Goal: Check status: Check status

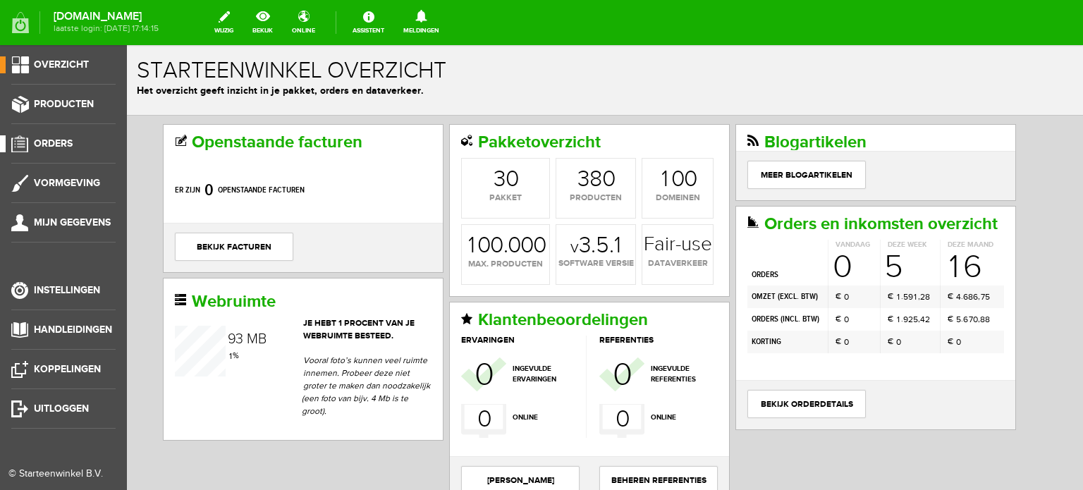
click at [60, 143] on span "Orders" at bounding box center [53, 143] width 39 height 12
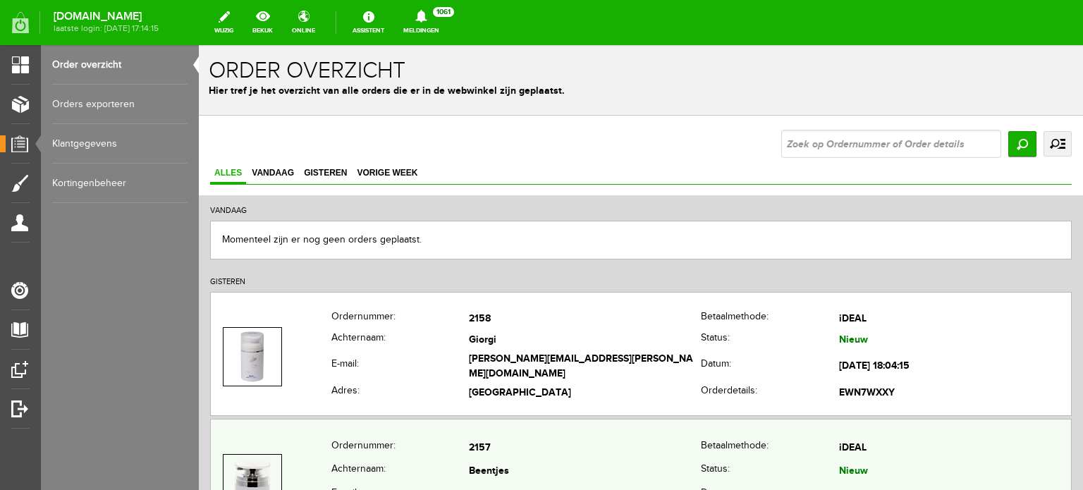
click at [479, 445] on td "2157" at bounding box center [585, 448] width 232 height 24
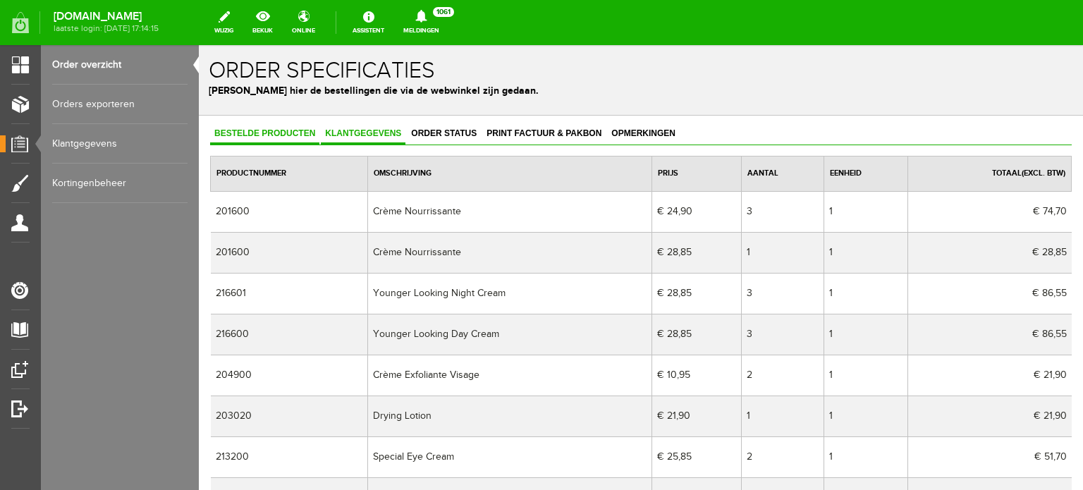
click at [376, 125] on link "Klantgegevens" at bounding box center [363, 134] width 85 height 20
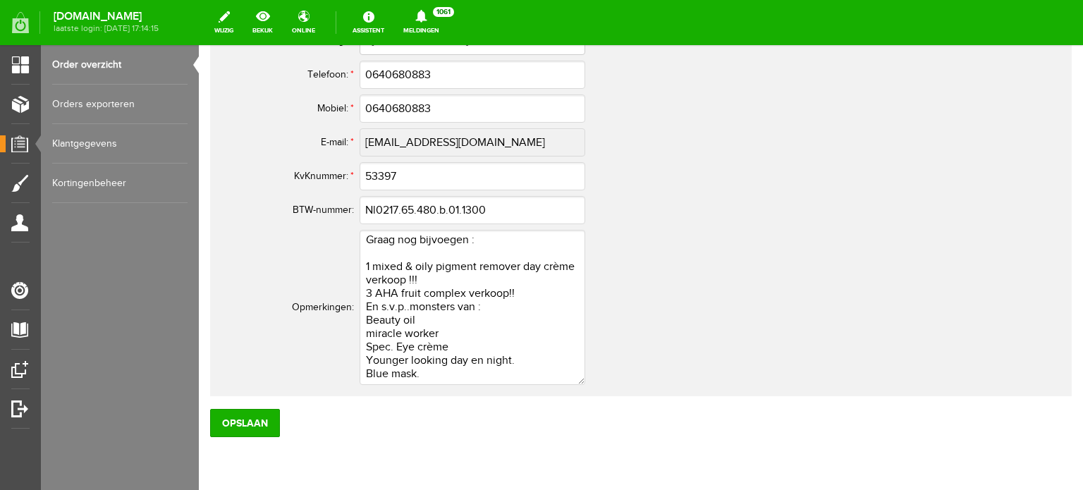
scroll to position [1018, 0]
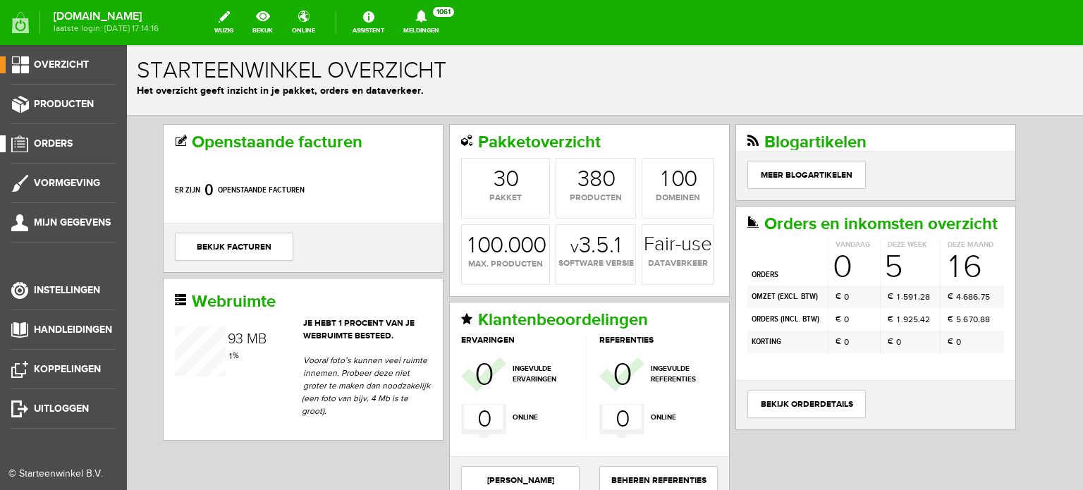
click at [59, 143] on span "Orders" at bounding box center [53, 143] width 39 height 12
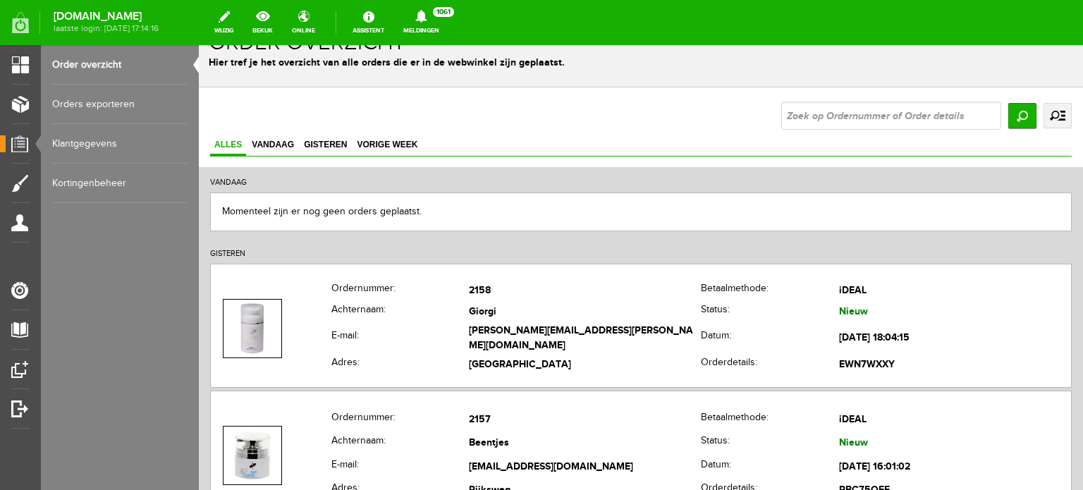
scroll to position [56, 0]
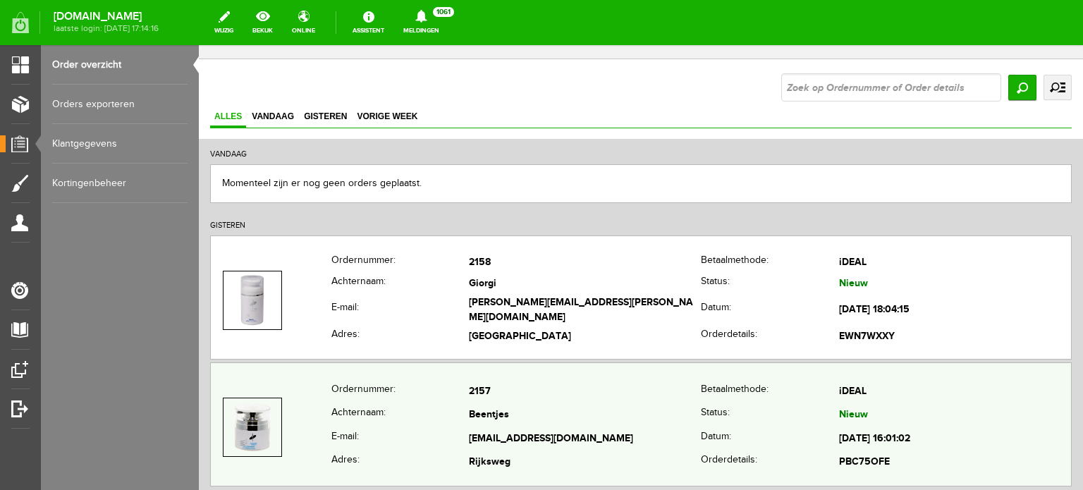
click at [489, 406] on td "Beentjes" at bounding box center [585, 416] width 232 height 24
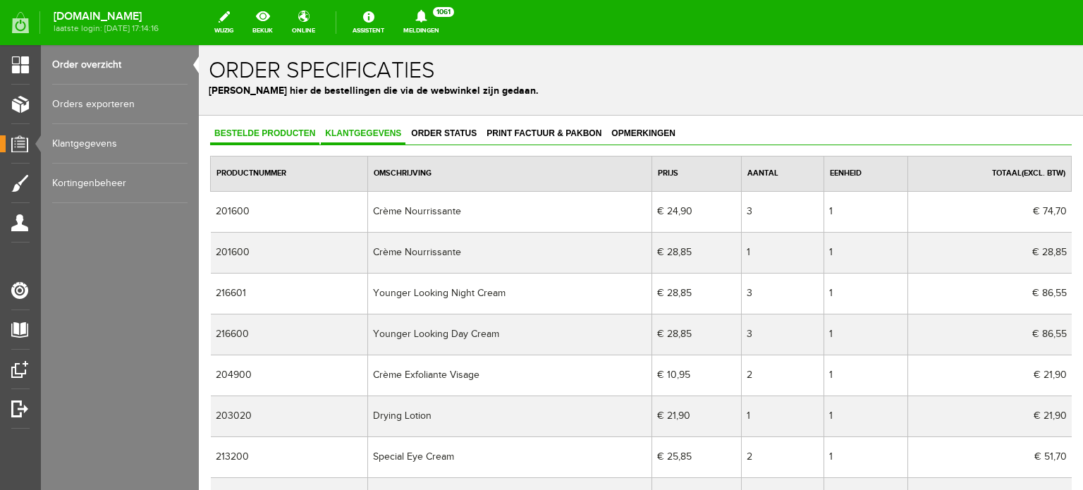
click at [365, 129] on span "Klantgegevens" at bounding box center [363, 133] width 85 height 10
